Goal: Information Seeking & Learning: Learn about a topic

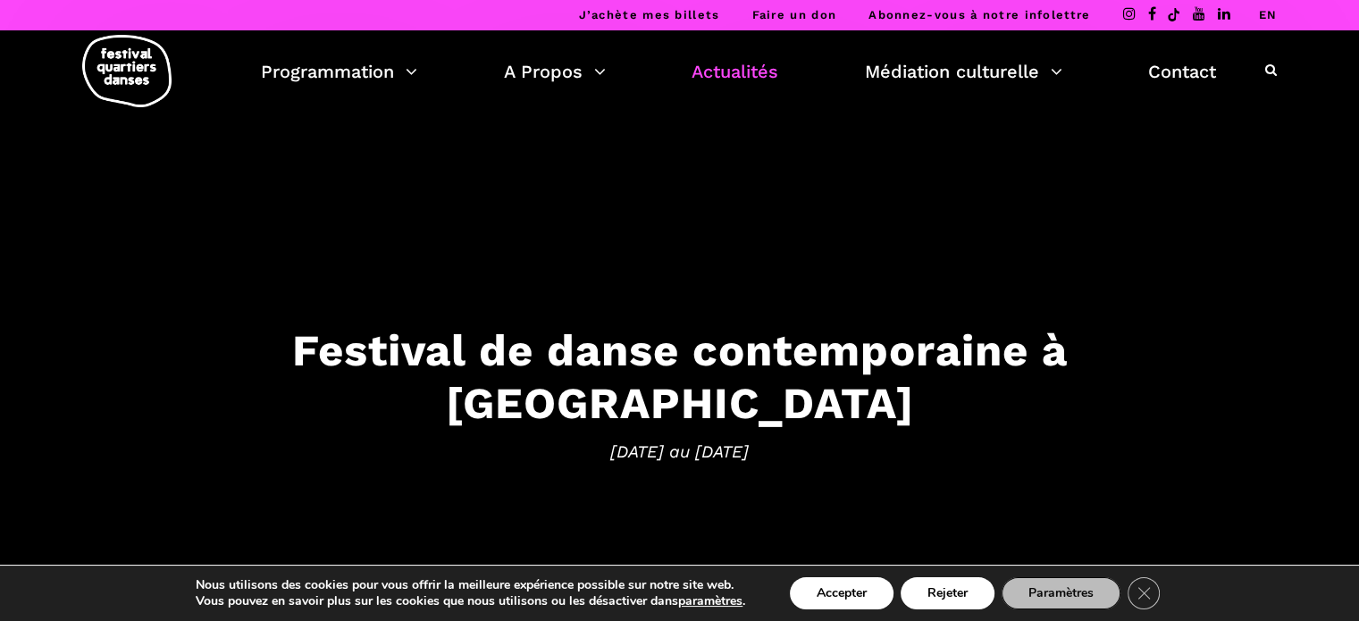
click at [758, 71] on link "Actualités" at bounding box center [735, 71] width 87 height 30
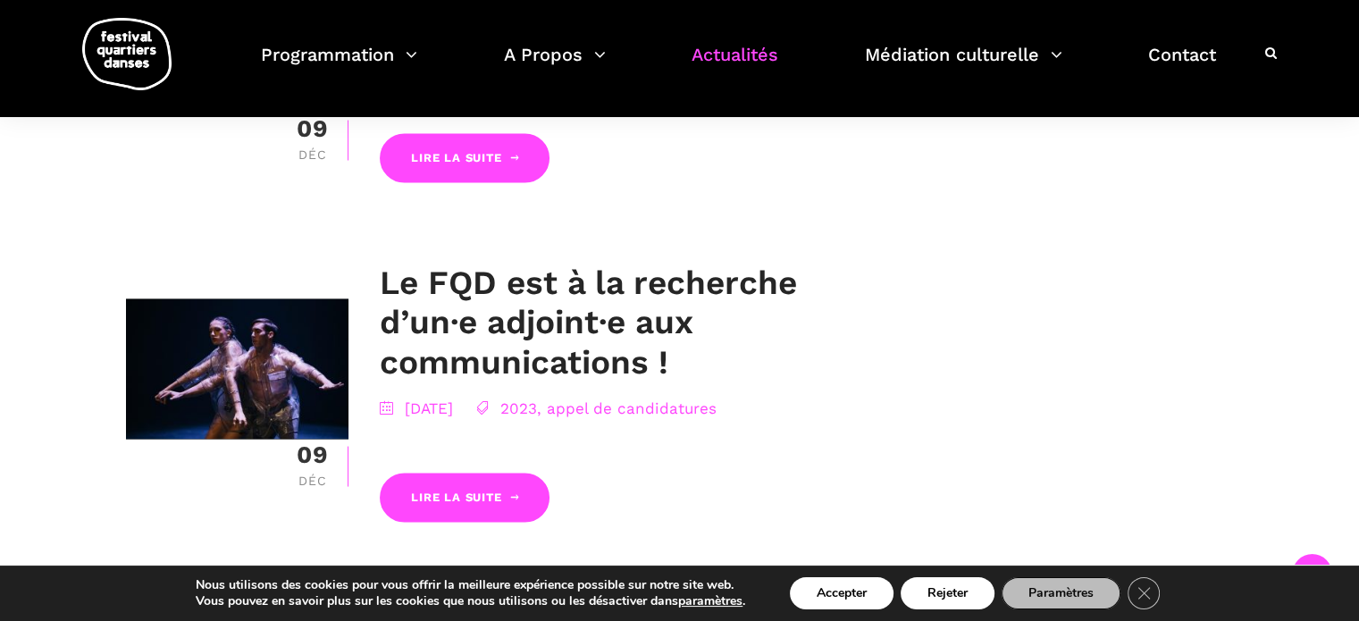
scroll to position [3383, 0]
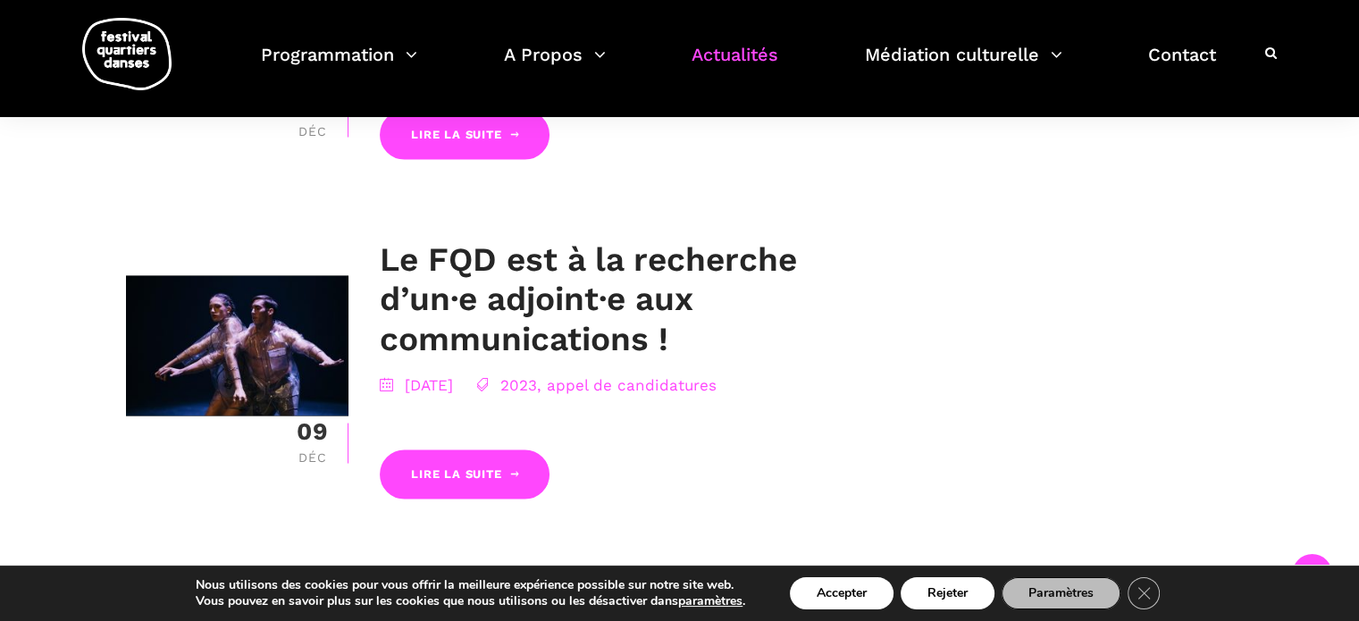
click at [705, 583] on link "2" at bounding box center [702, 591] width 31 height 16
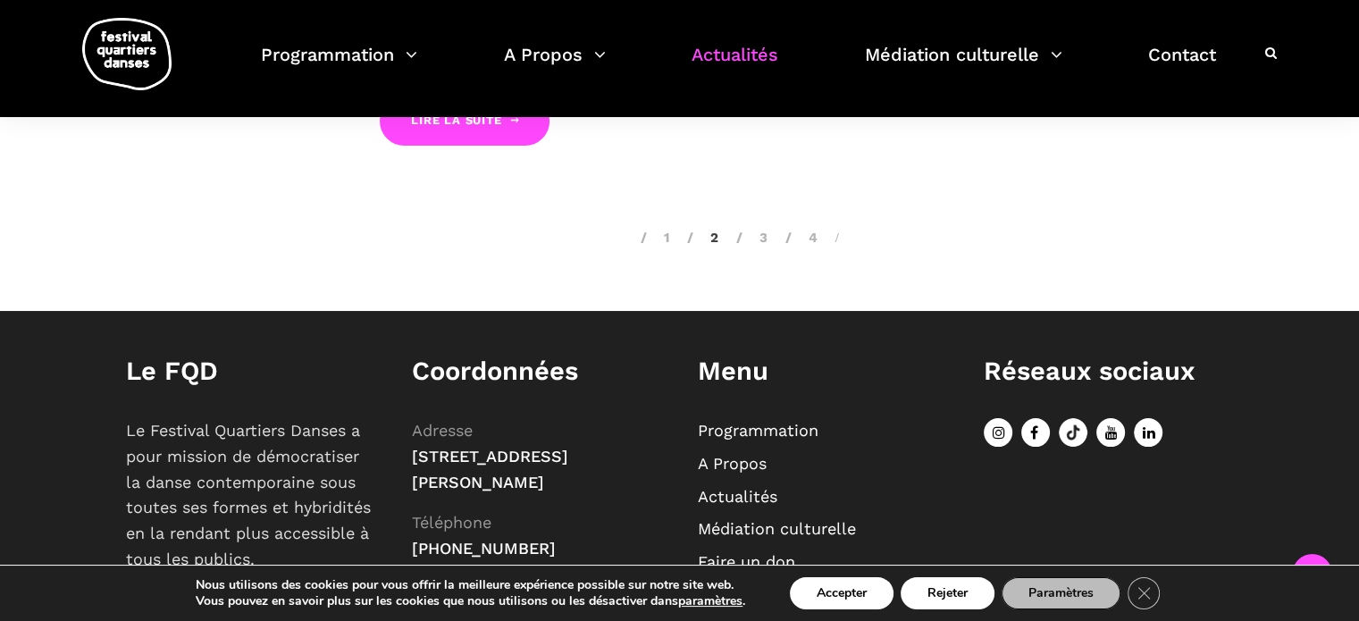
scroll to position [3527, 0]
click at [766, 229] on link "3" at bounding box center [751, 237] width 31 height 16
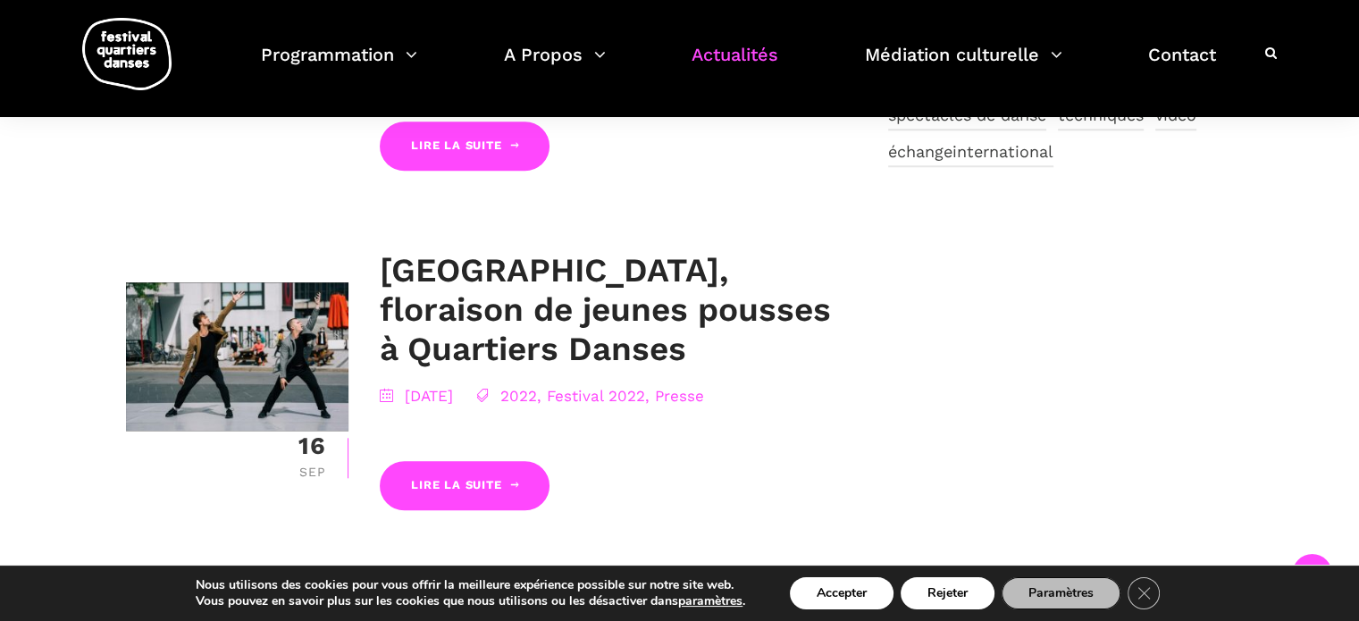
scroll to position [1700, 0]
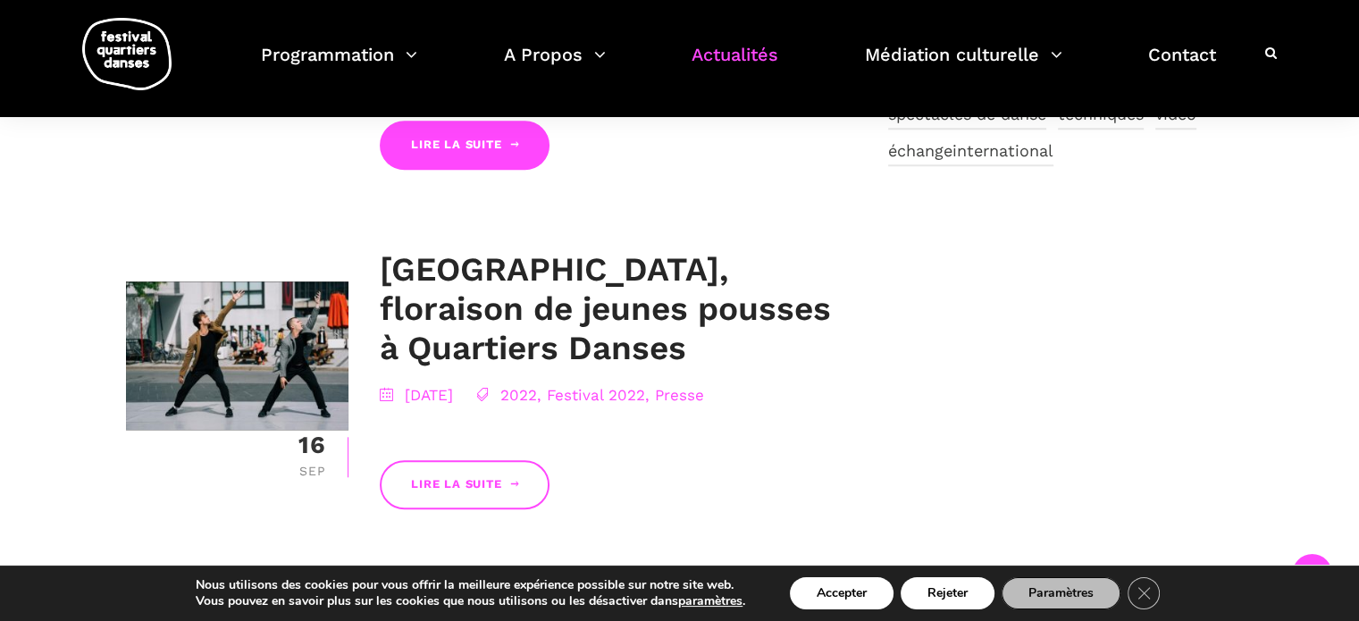
click at [468, 460] on link "Lire la suite" at bounding box center [465, 484] width 170 height 49
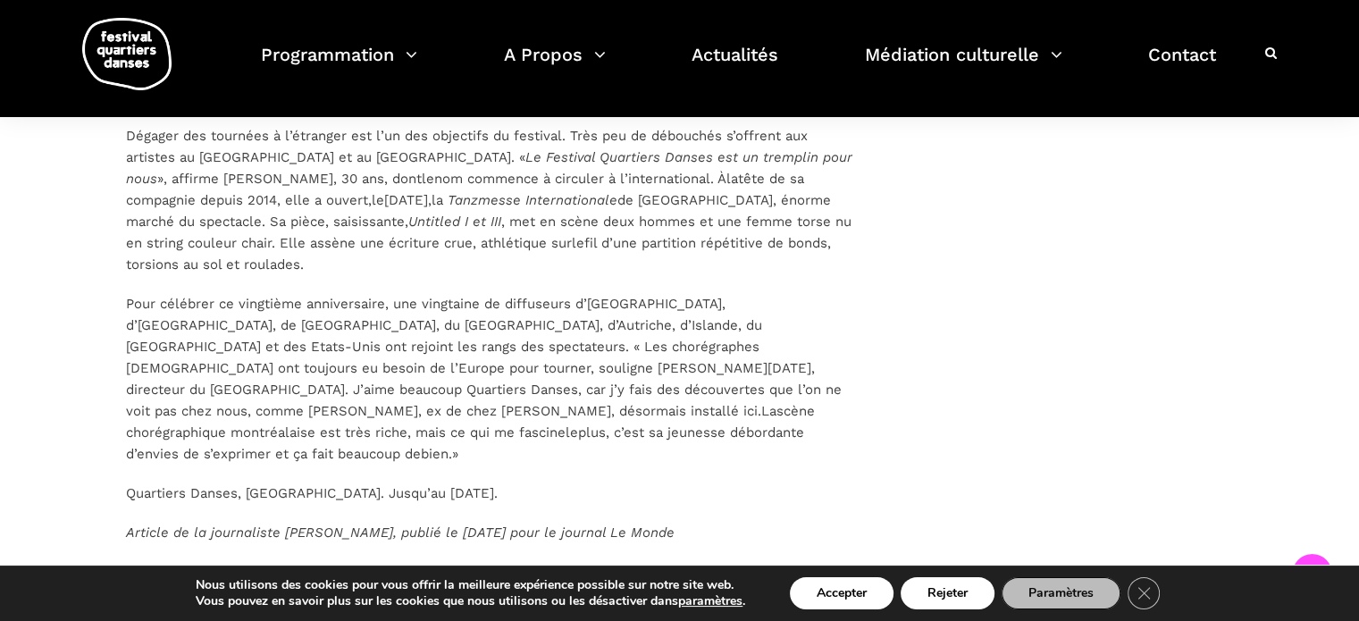
scroll to position [2711, 0]
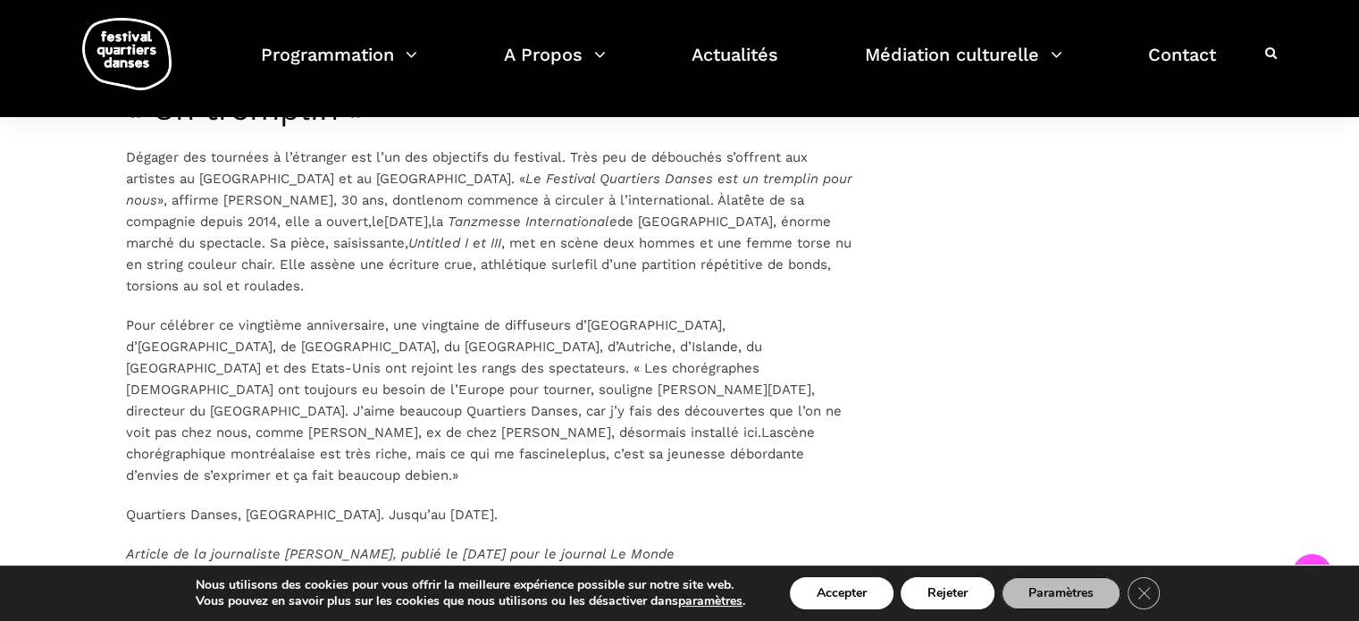
drag, startPoint x: 747, startPoint y: 432, endPoint x: 63, endPoint y: 42, distance: 787.5
click at [75, 64] on div "Programmation Billetterie 2025 Programmation Gratuite Calendrier du Festival Le…" at bounding box center [679, 58] width 1332 height 117
